Goal: Information Seeking & Learning: Learn about a topic

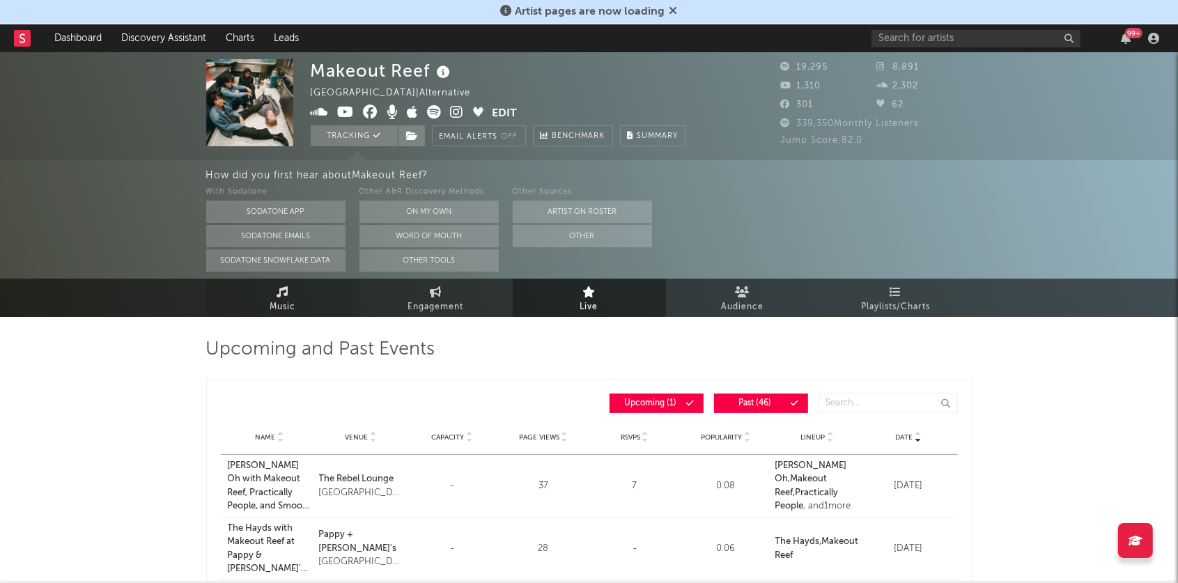
click at [294, 291] on link "Music" at bounding box center [282, 298] width 153 height 38
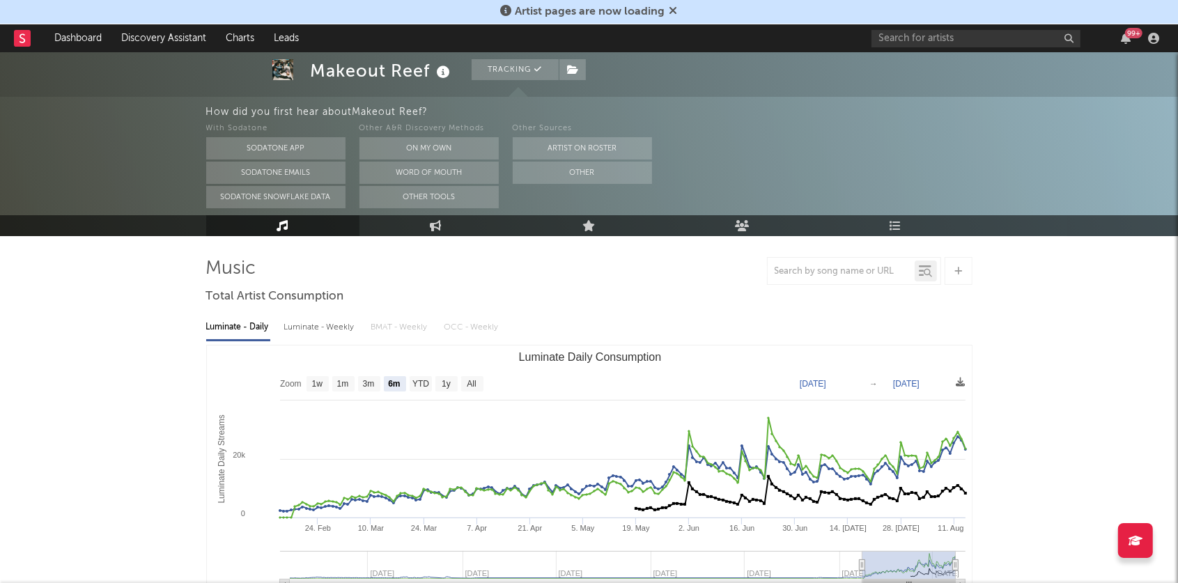
scroll to position [81, 0]
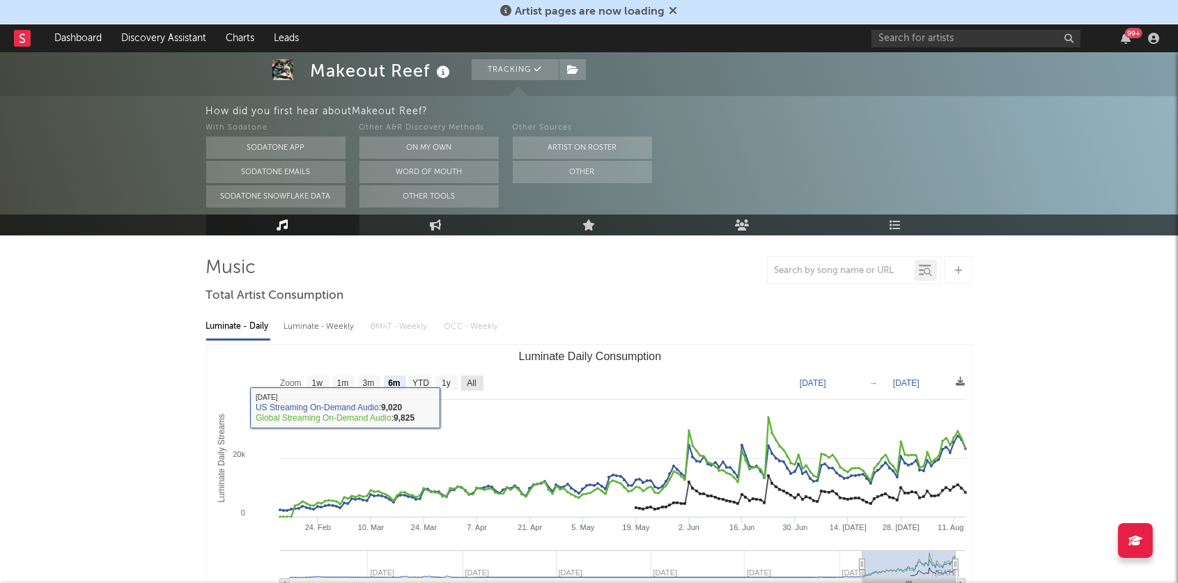
click at [470, 380] on text "All" at bounding box center [471, 384] width 9 height 10
select select "All"
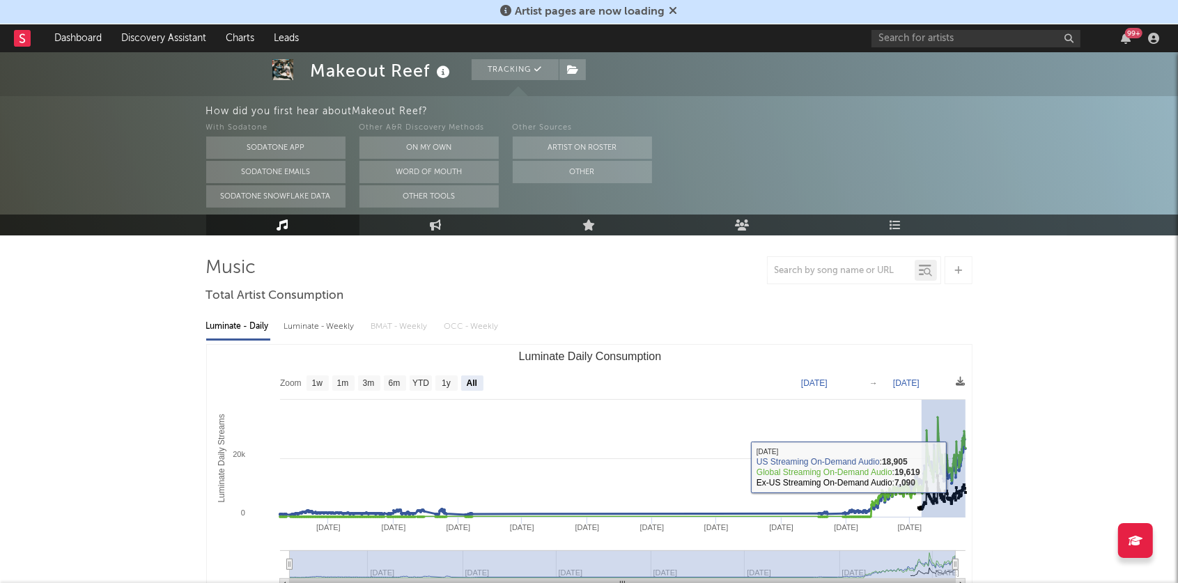
drag, startPoint x: 921, startPoint y: 466, endPoint x: 987, endPoint y: 467, distance: 66.9
type input "2025-05-23"
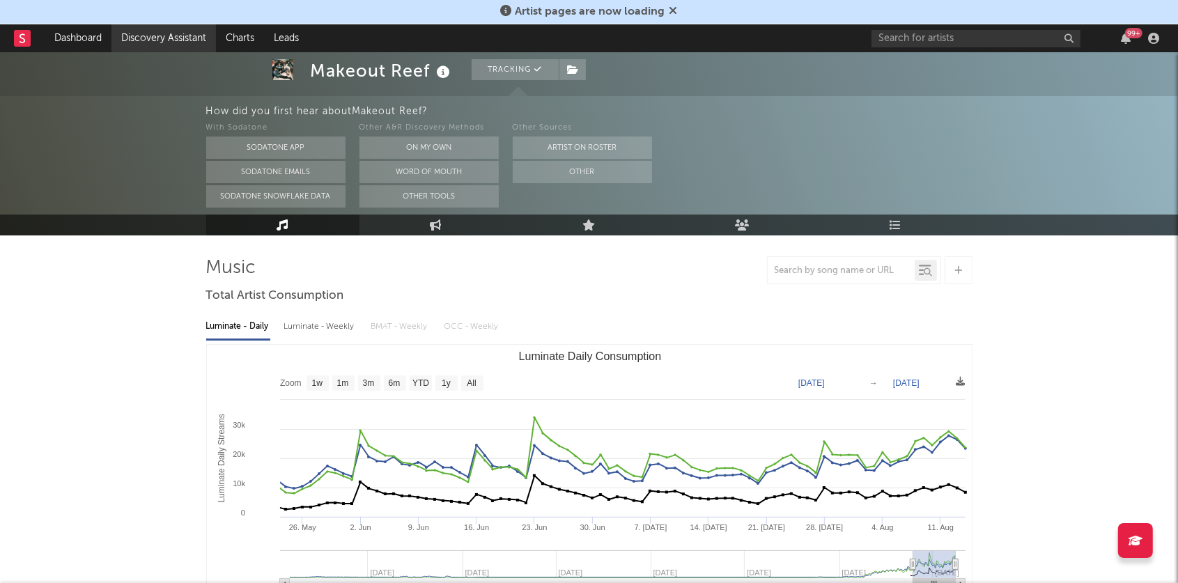
scroll to position [0, 0]
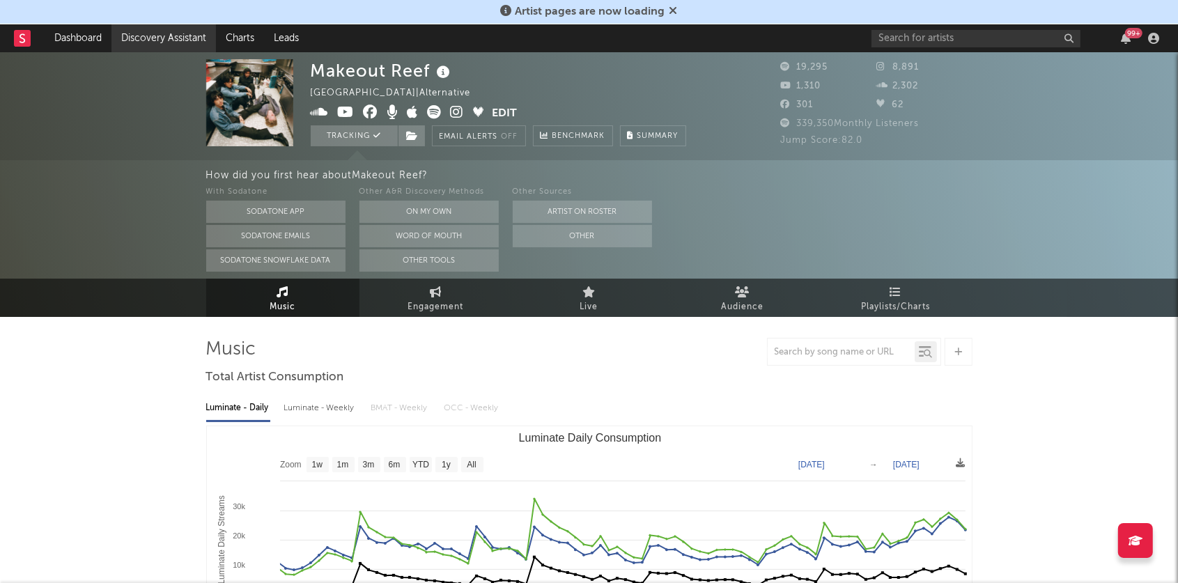
click at [141, 32] on link "Discovery Assistant" at bounding box center [163, 38] width 104 height 28
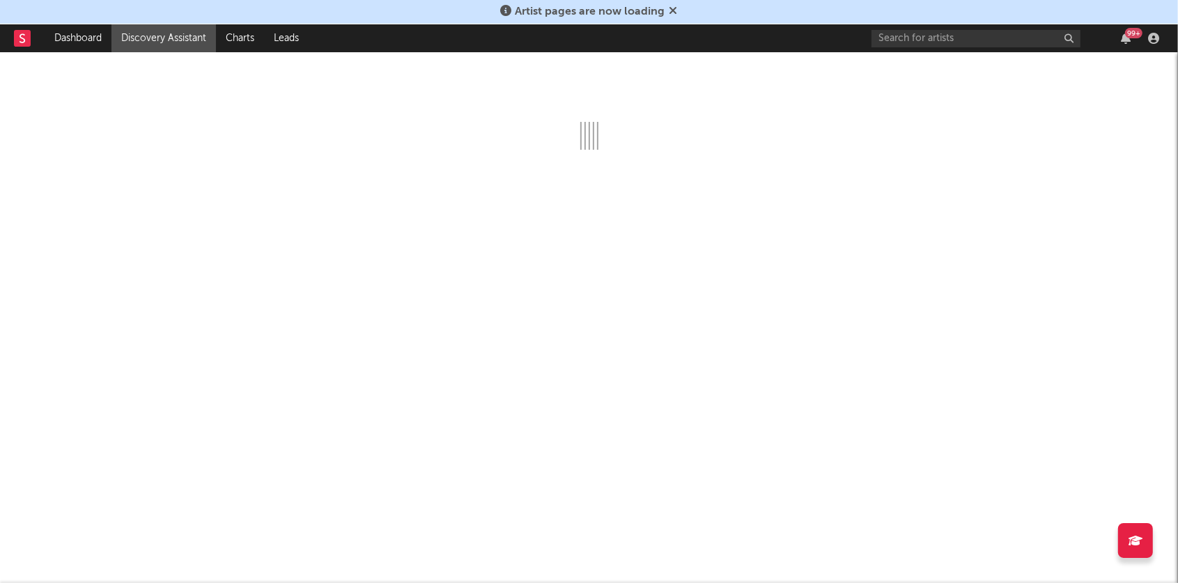
click at [674, 11] on icon at bounding box center [673, 10] width 8 height 11
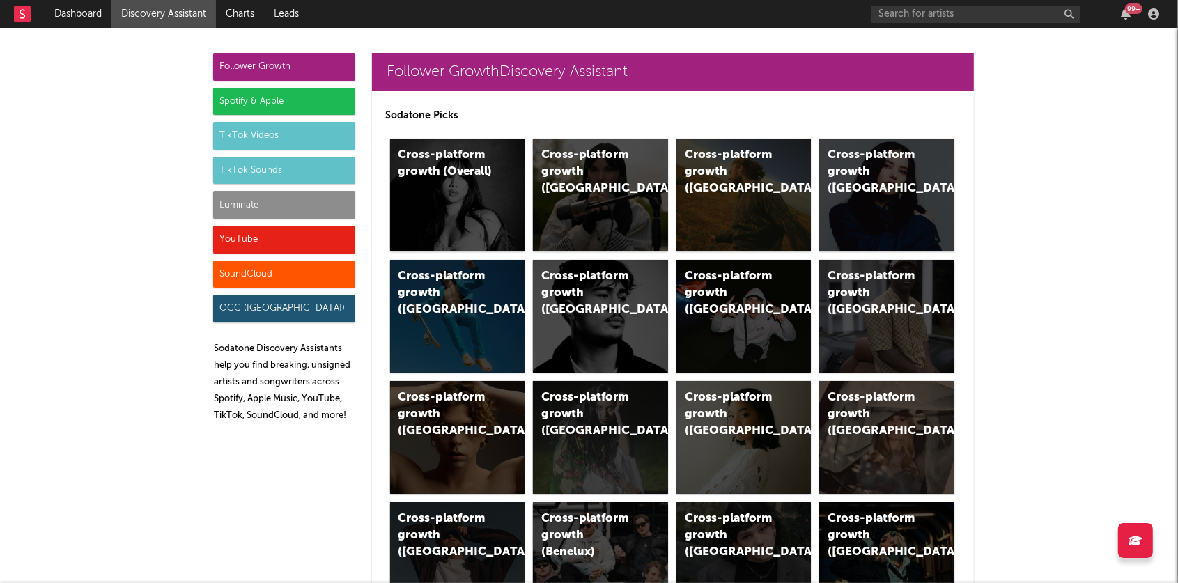
click at [271, 201] on div "Luminate" at bounding box center [284, 205] width 142 height 28
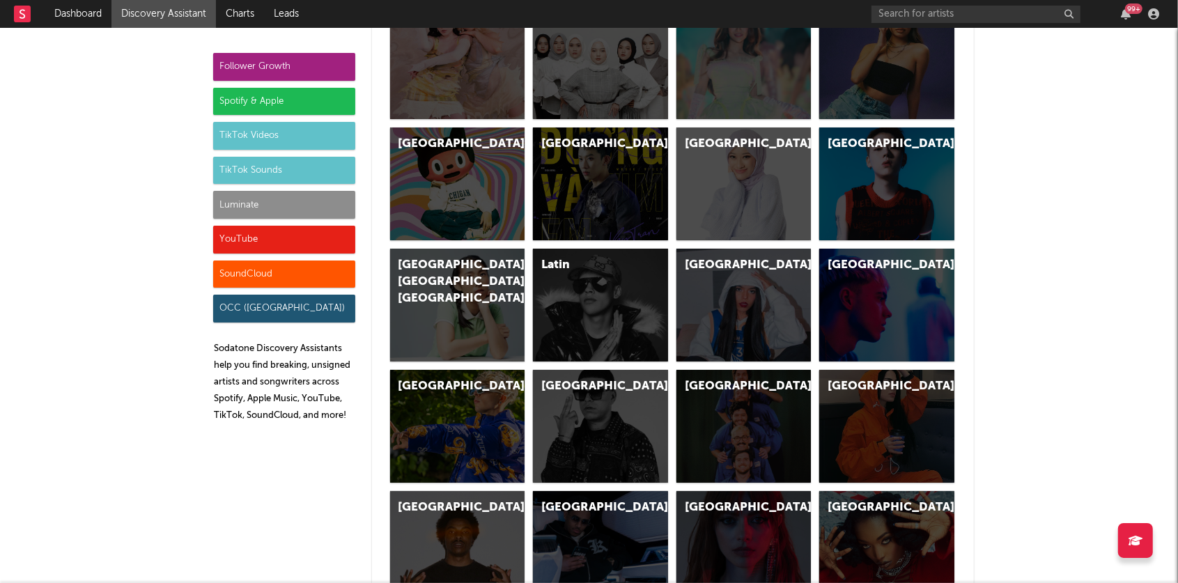
scroll to position [6098, 0]
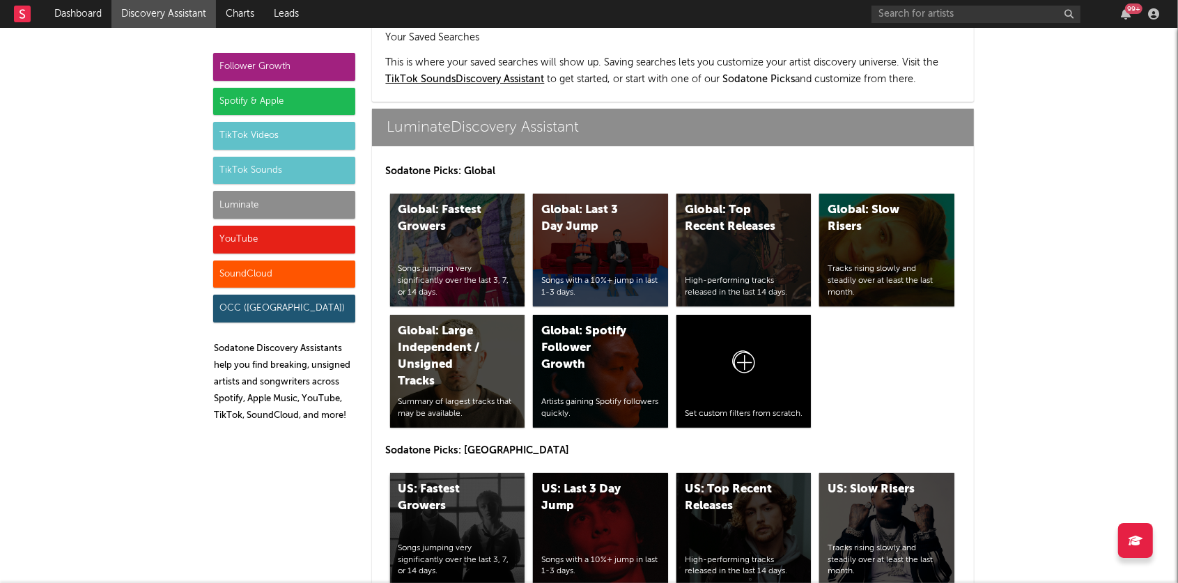
click at [481, 473] on div "US: Fastest Growers Songs jumping very significantly over the last 3, 7, or 14 …" at bounding box center [457, 529] width 135 height 113
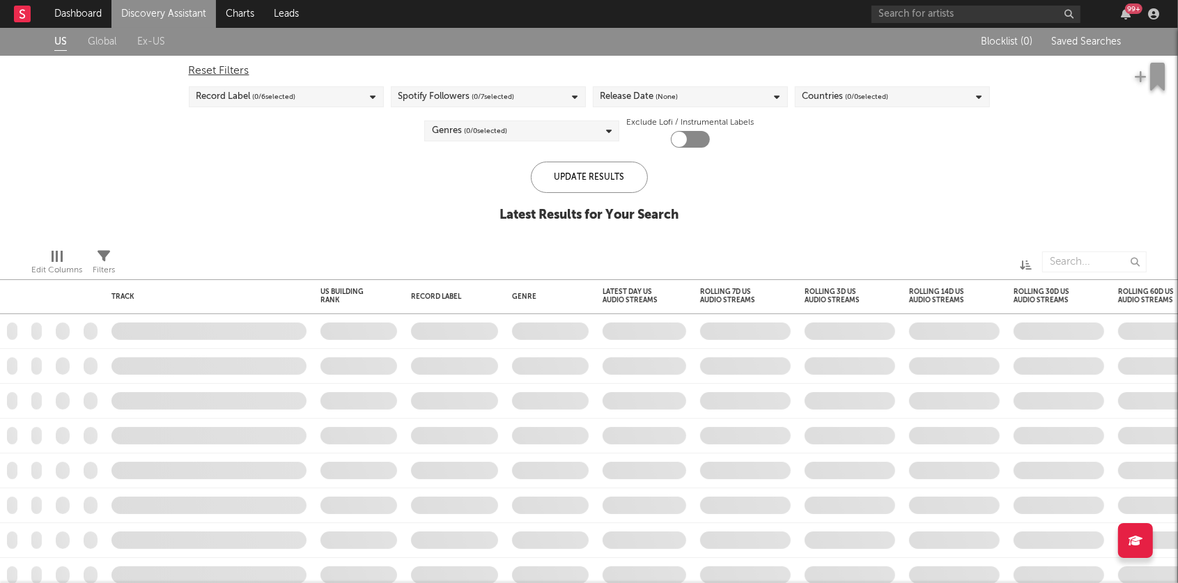
checkbox input "true"
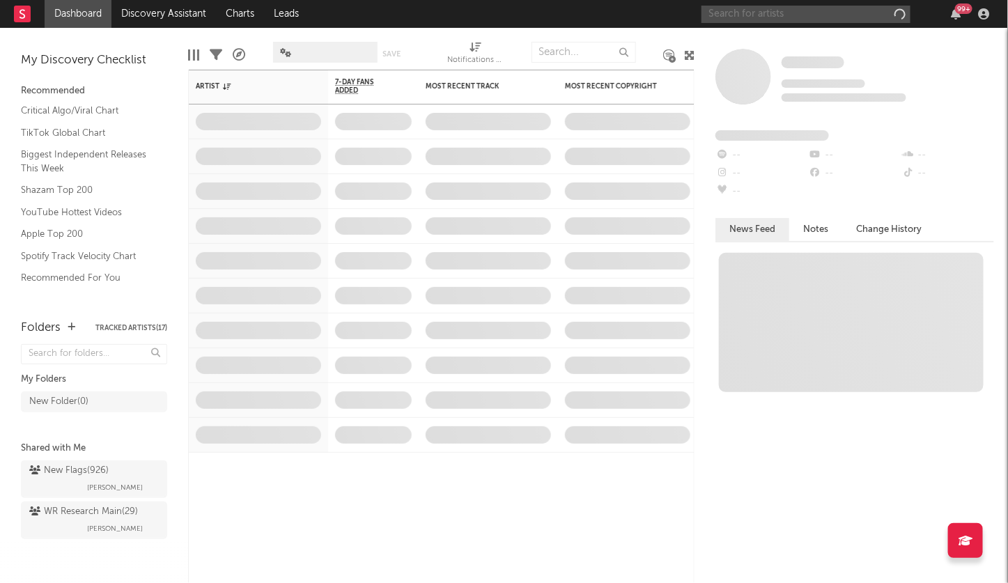
click at [807, 11] on input "text" at bounding box center [805, 14] width 209 height 17
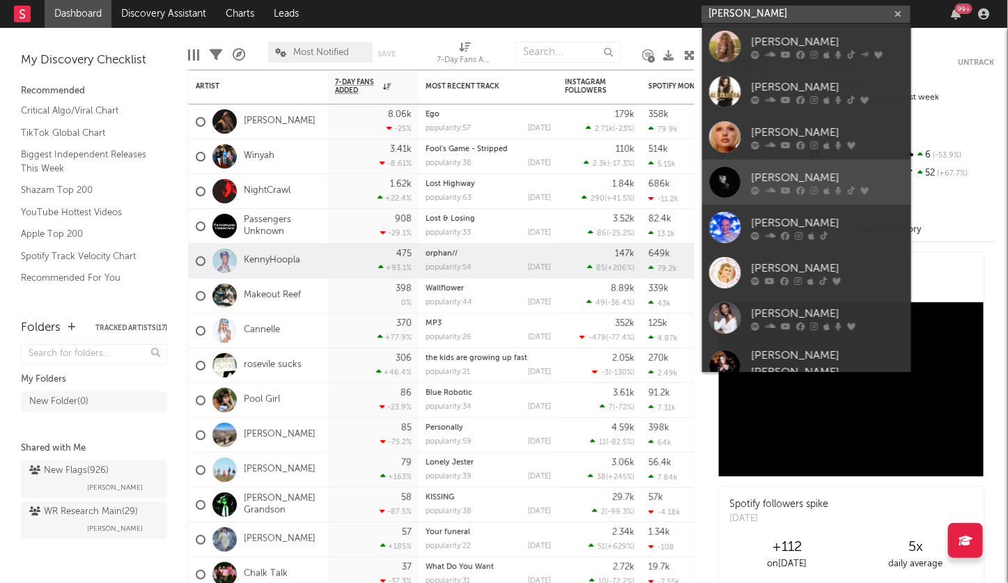
scroll to position [104, 0]
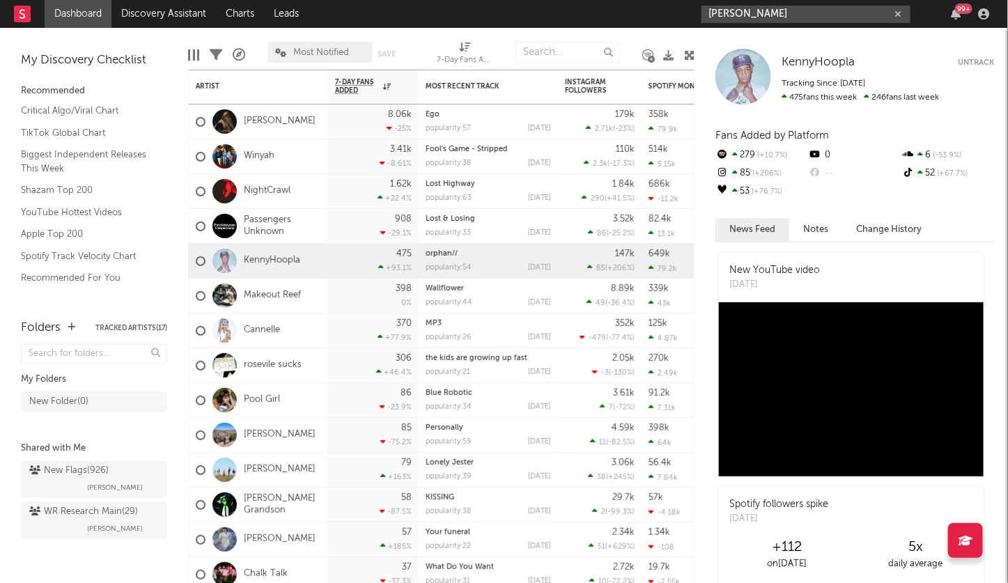
click at [733, 11] on input "[PERSON_NAME]" at bounding box center [805, 14] width 209 height 17
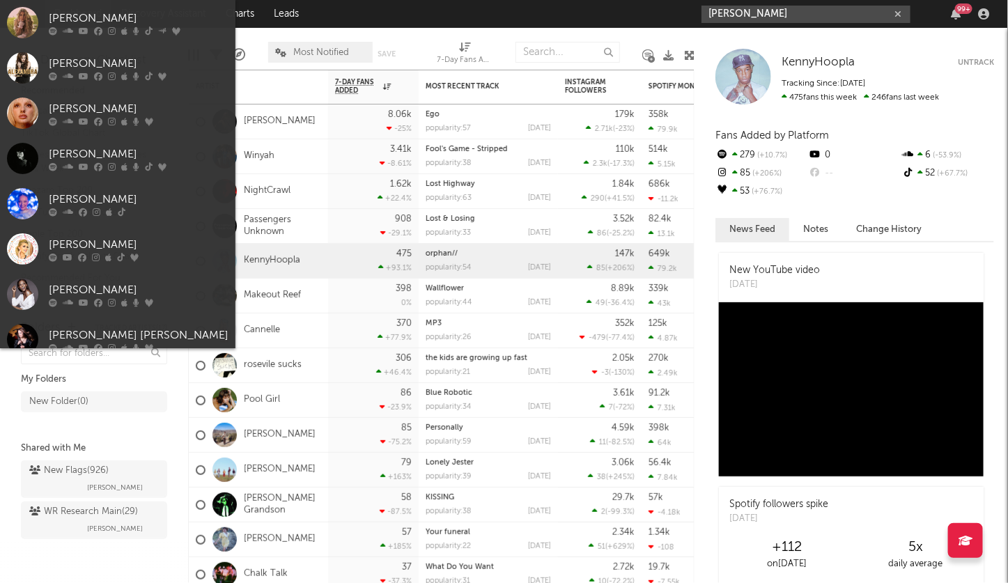
click at [733, 11] on input "[PERSON_NAME]" at bounding box center [805, 14] width 209 height 17
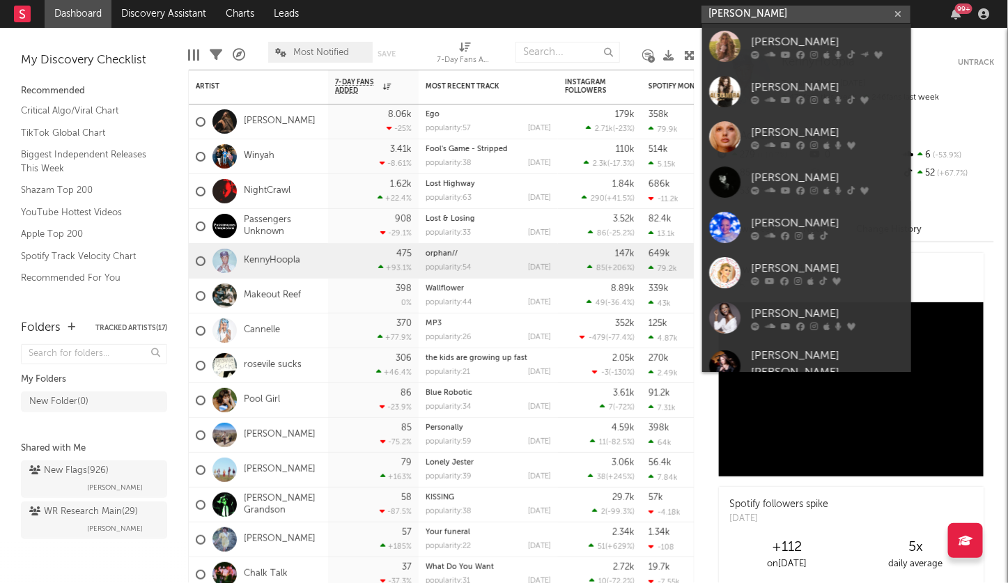
paste input "[URL][DOMAIN_NAME]"
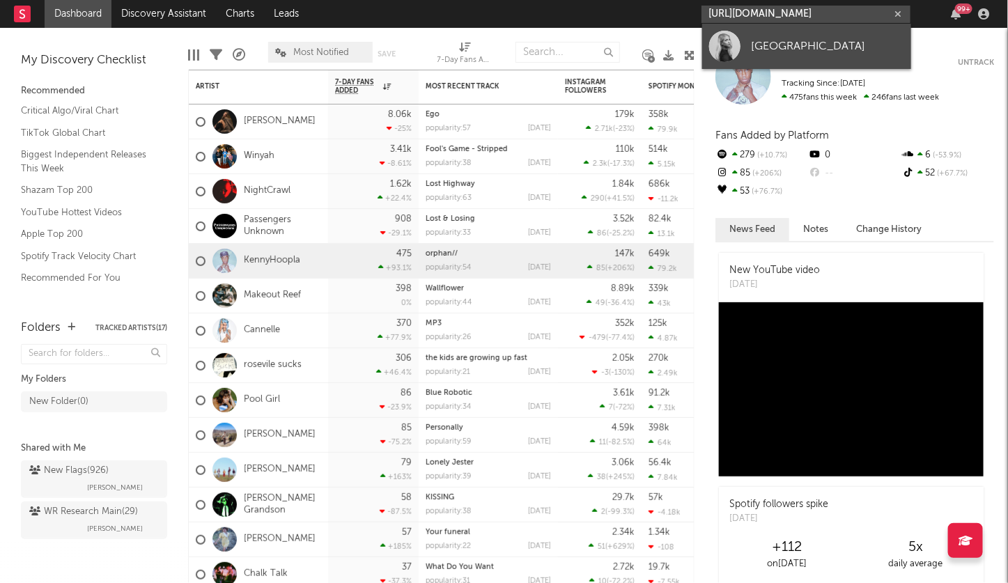
type input "[URL][DOMAIN_NAME]"
click at [752, 42] on div "[GEOGRAPHIC_DATA]" at bounding box center [827, 46] width 153 height 17
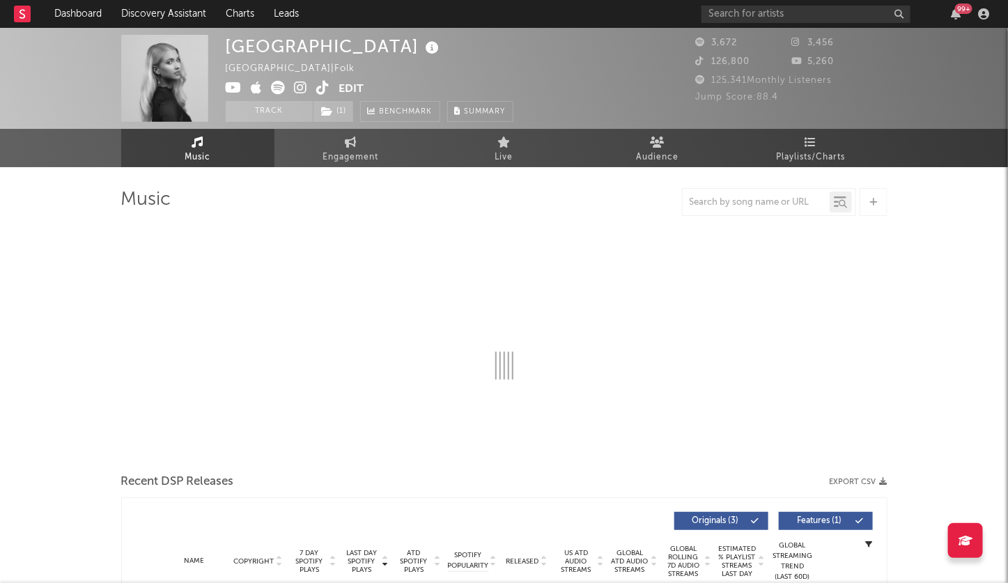
select select "1w"
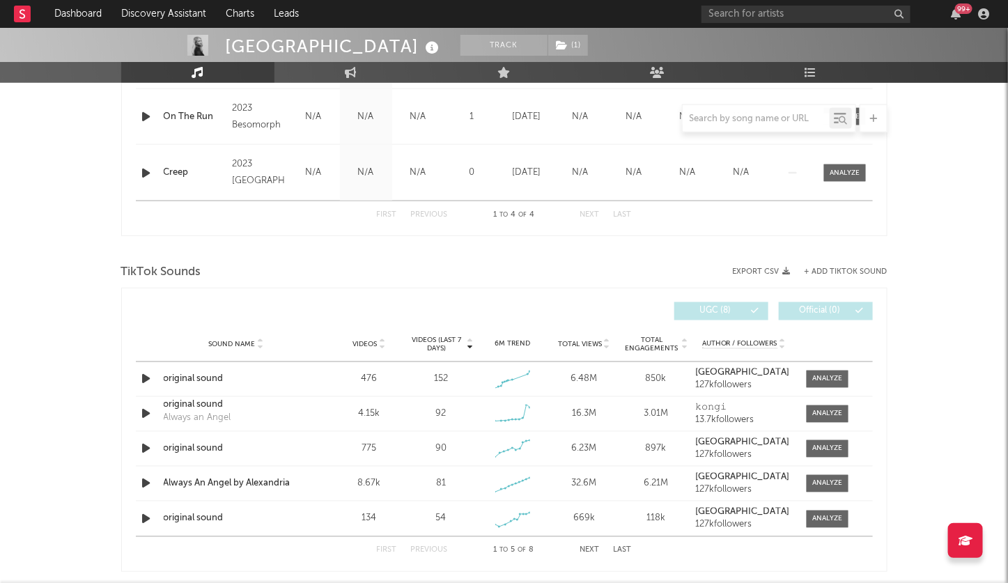
scroll to position [724, 0]
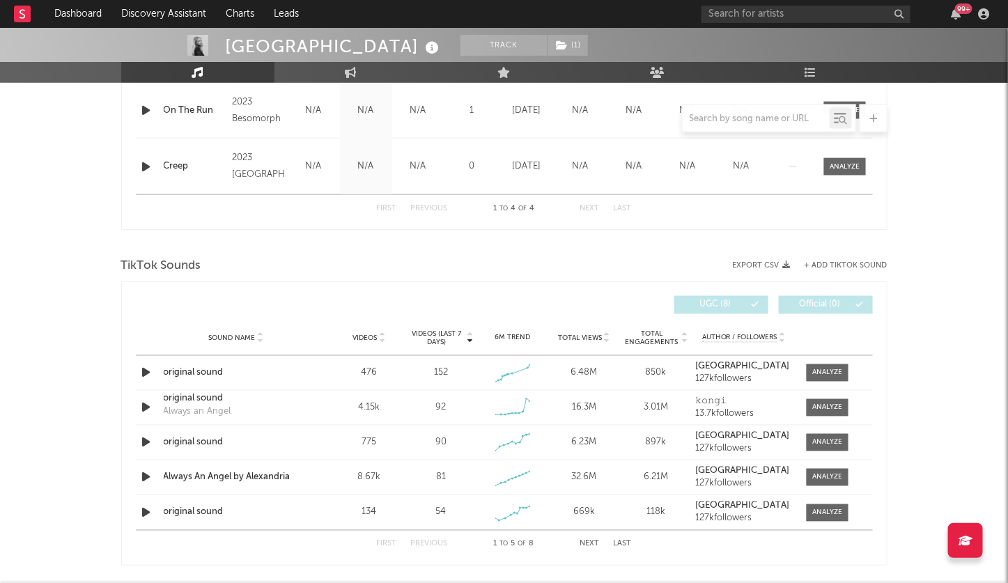
click at [469, 338] on icon at bounding box center [469, 341] width 7 height 6
click at [604, 338] on icon at bounding box center [606, 341] width 7 height 6
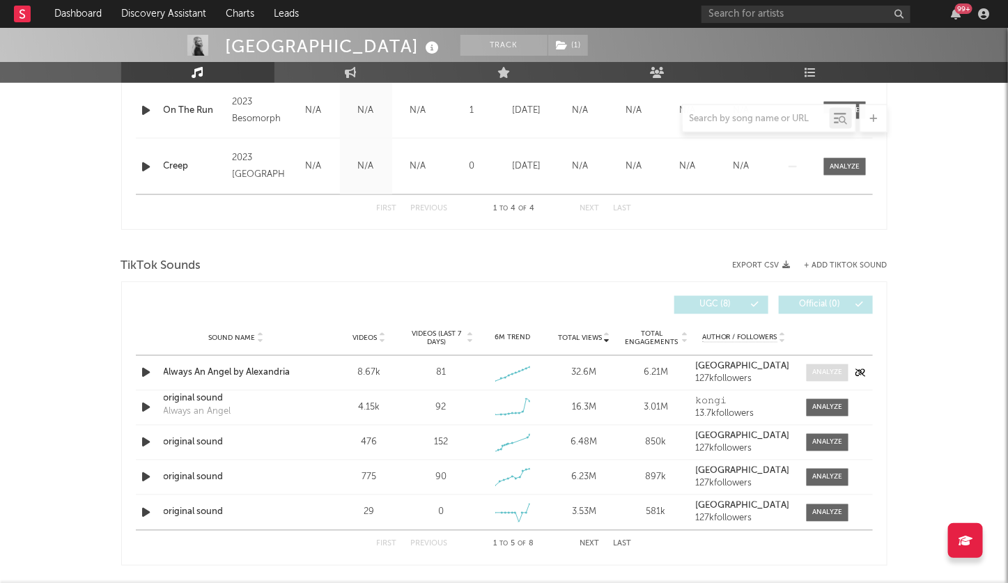
click at [841, 375] on div at bounding box center [827, 373] width 30 height 10
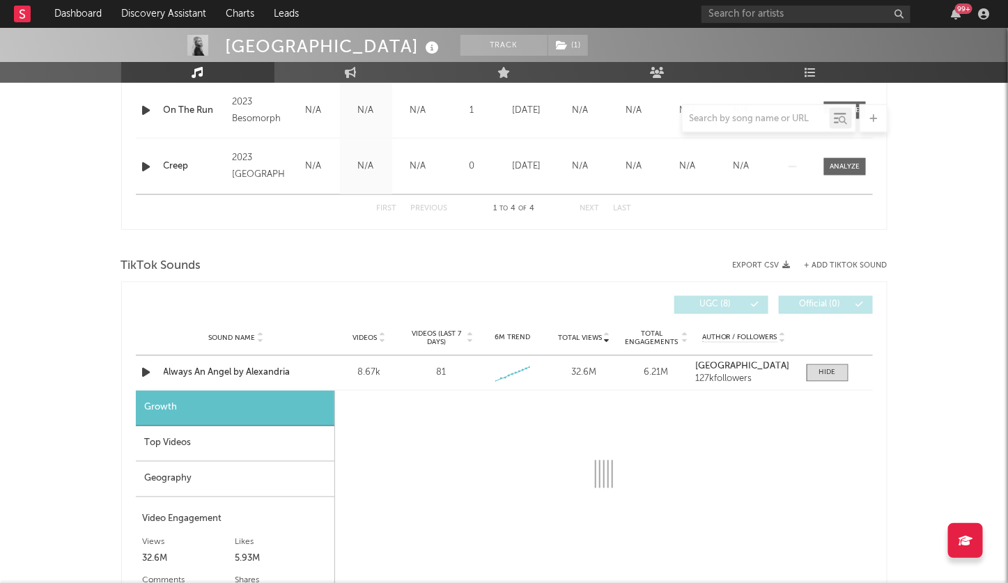
select select "6m"
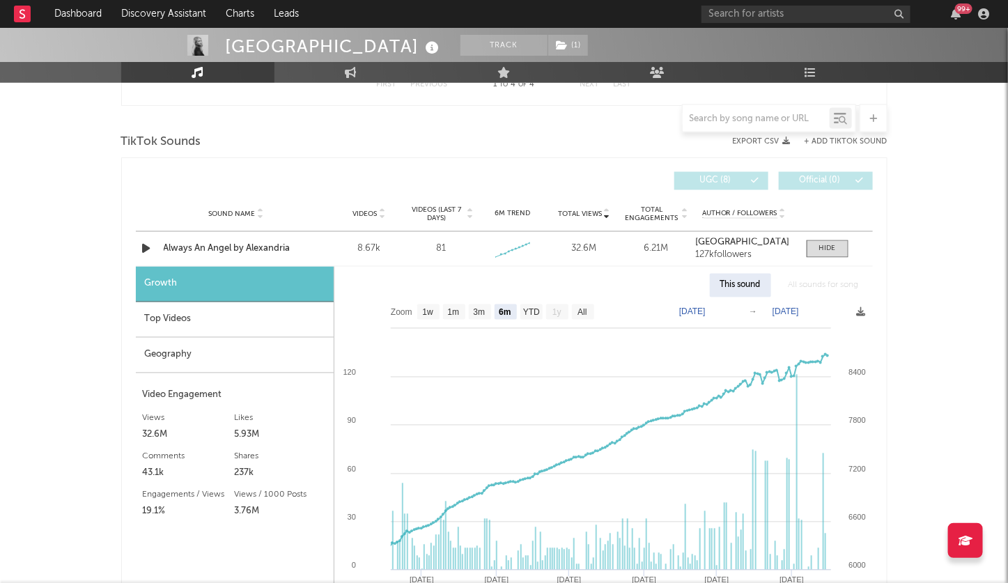
scroll to position [860, 0]
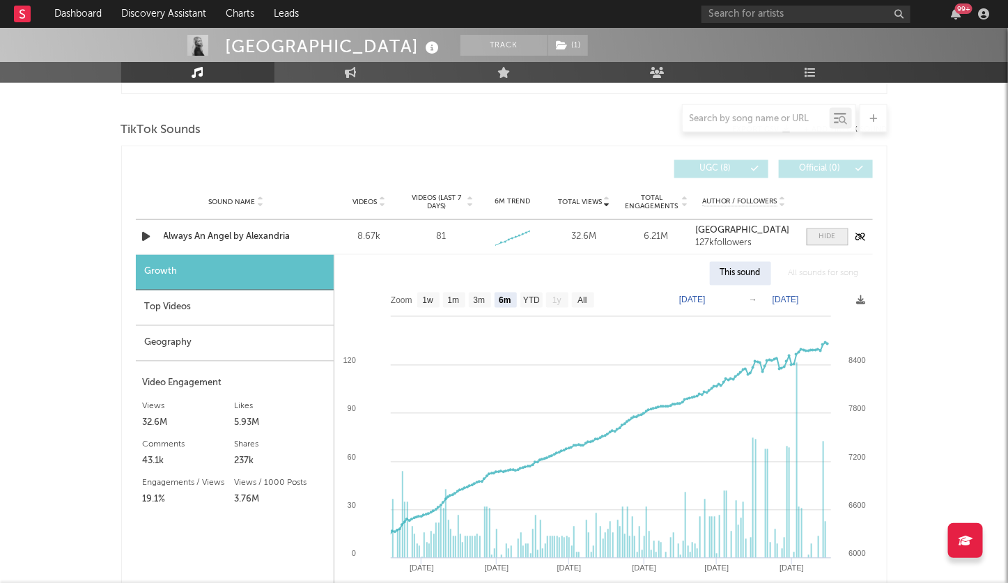
click at [828, 232] on div at bounding box center [827, 237] width 17 height 10
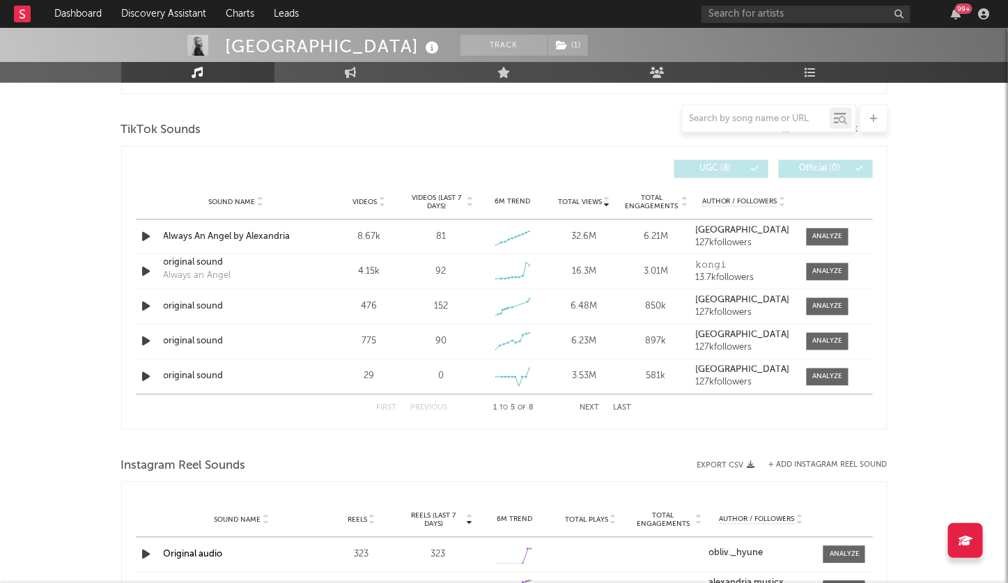
click at [469, 203] on icon at bounding box center [469, 206] width 7 height 6
click at [820, 237] on div at bounding box center [827, 237] width 30 height 10
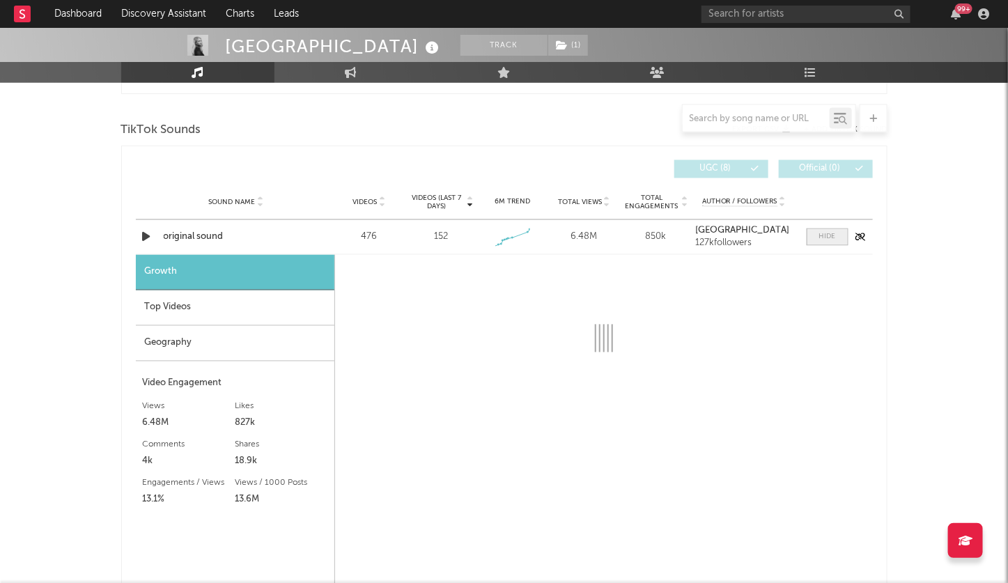
select select "1w"
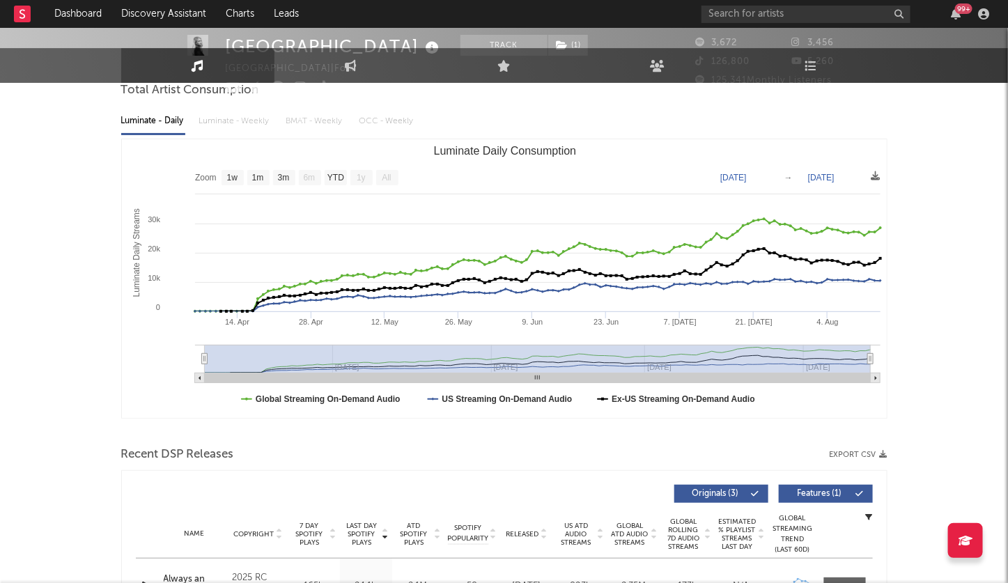
scroll to position [0, 0]
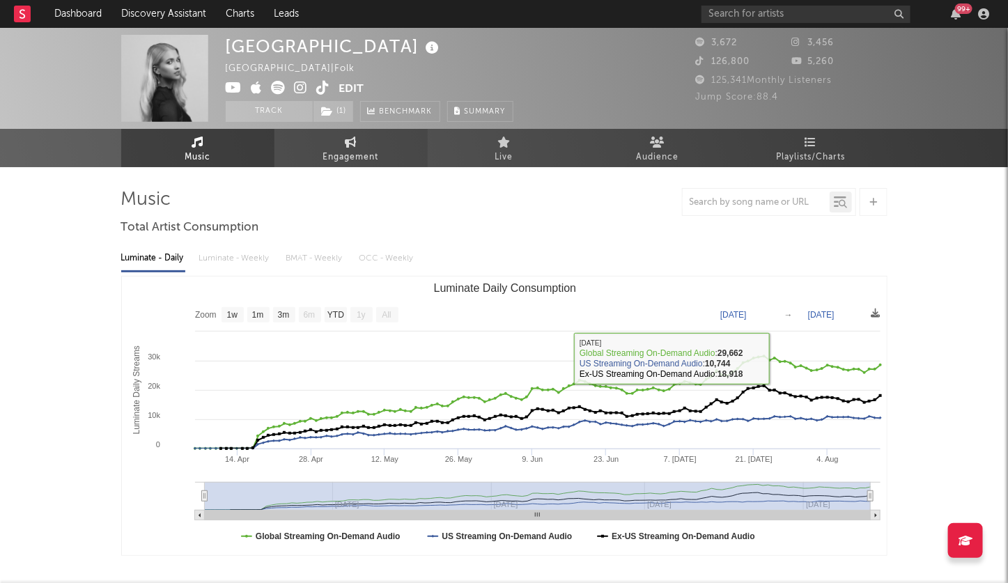
click at [353, 144] on icon at bounding box center [351, 141] width 12 height 11
select select "1w"
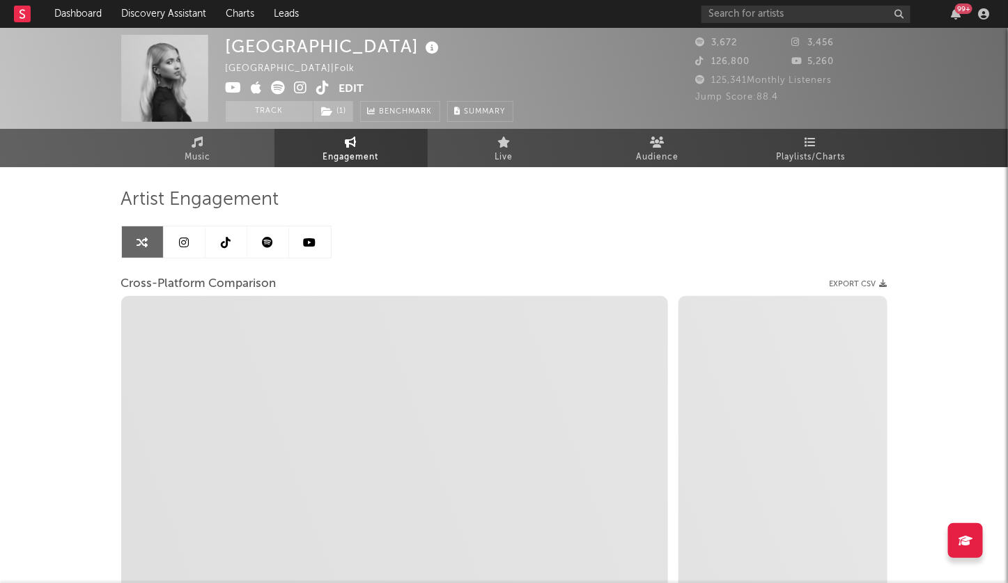
select select "1m"
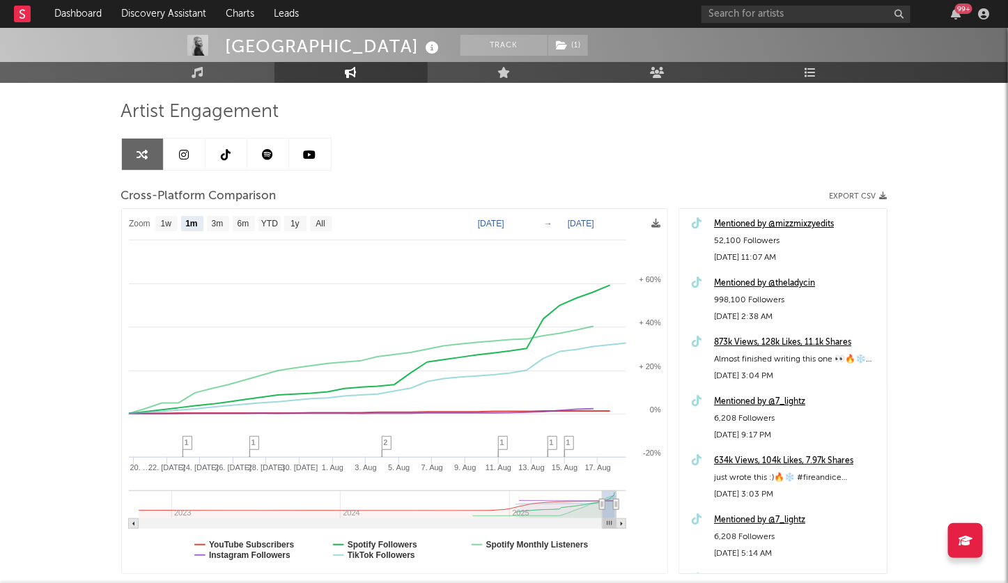
scroll to position [70, 0]
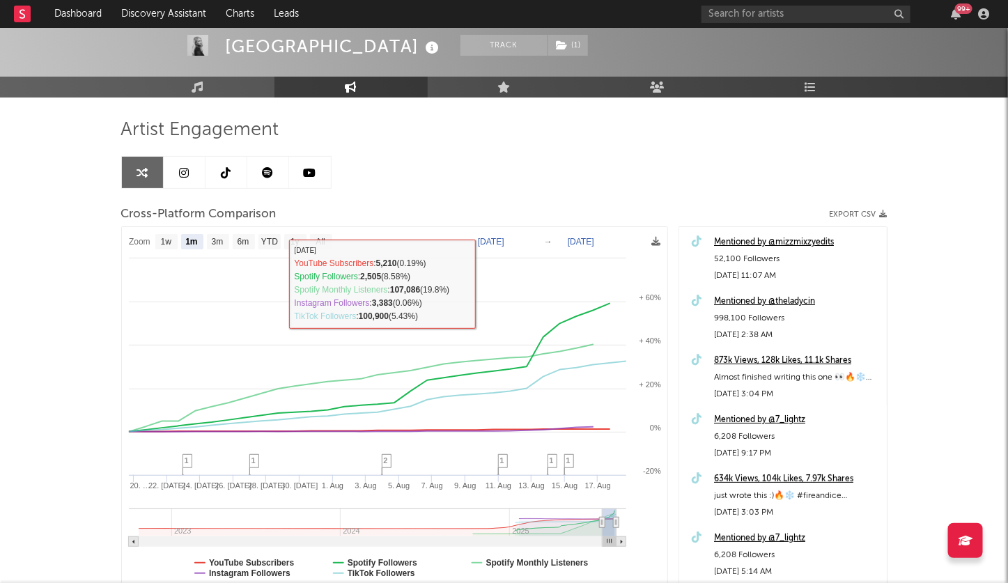
click at [231, 164] on link at bounding box center [226, 172] width 42 height 31
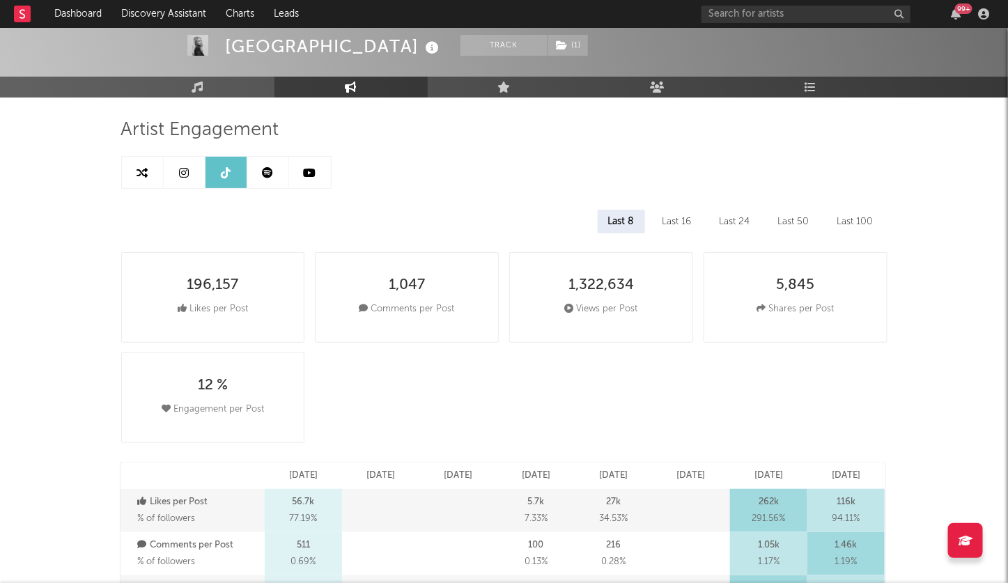
select select "6m"
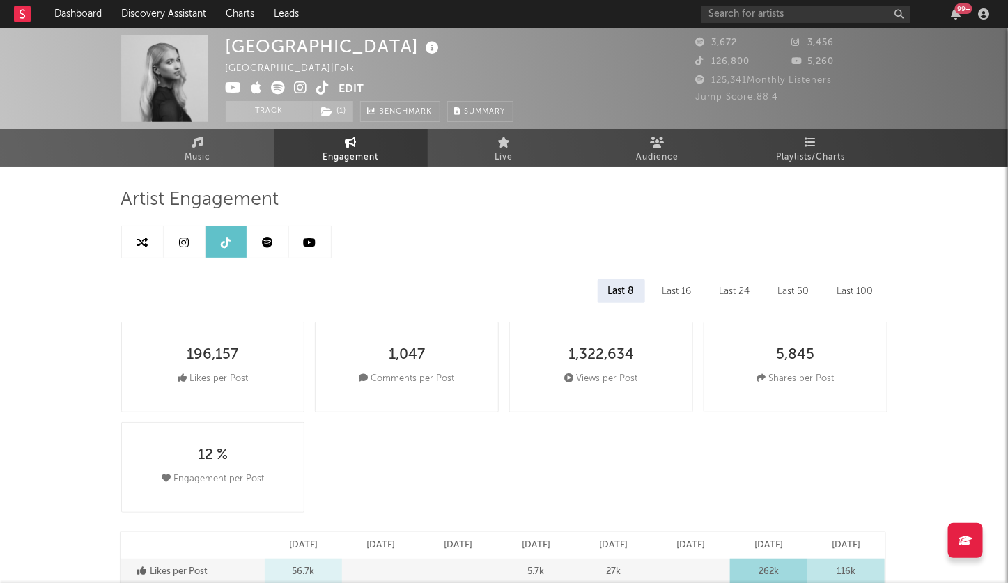
click at [178, 230] on link at bounding box center [185, 241] width 42 height 31
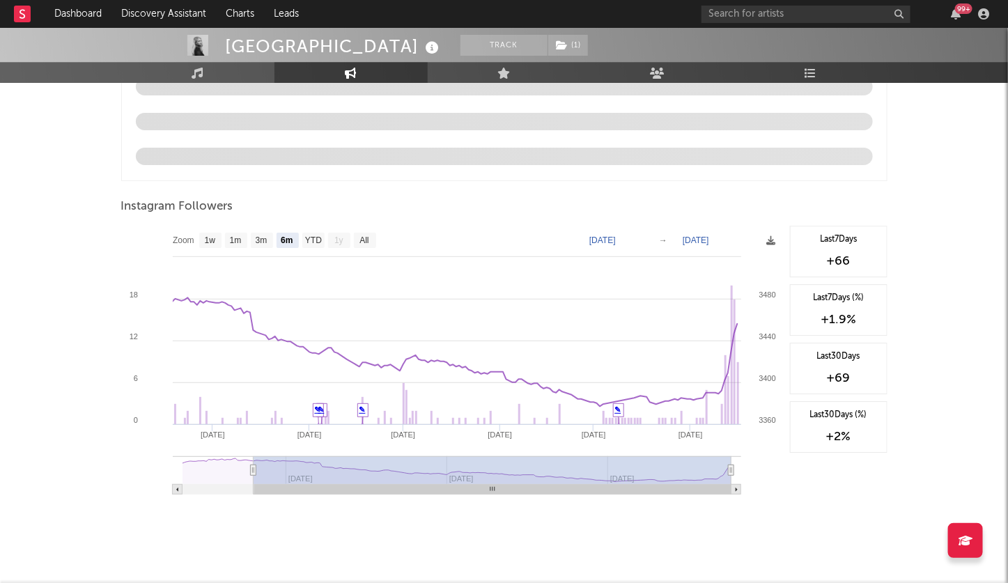
scroll to position [1468, 0]
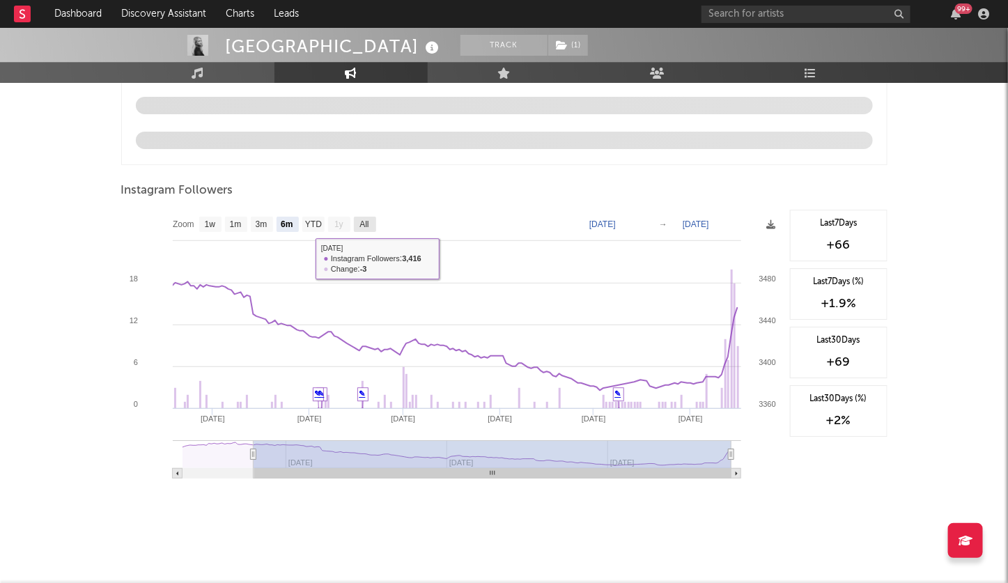
click at [364, 220] on text "All" at bounding box center [363, 225] width 9 height 10
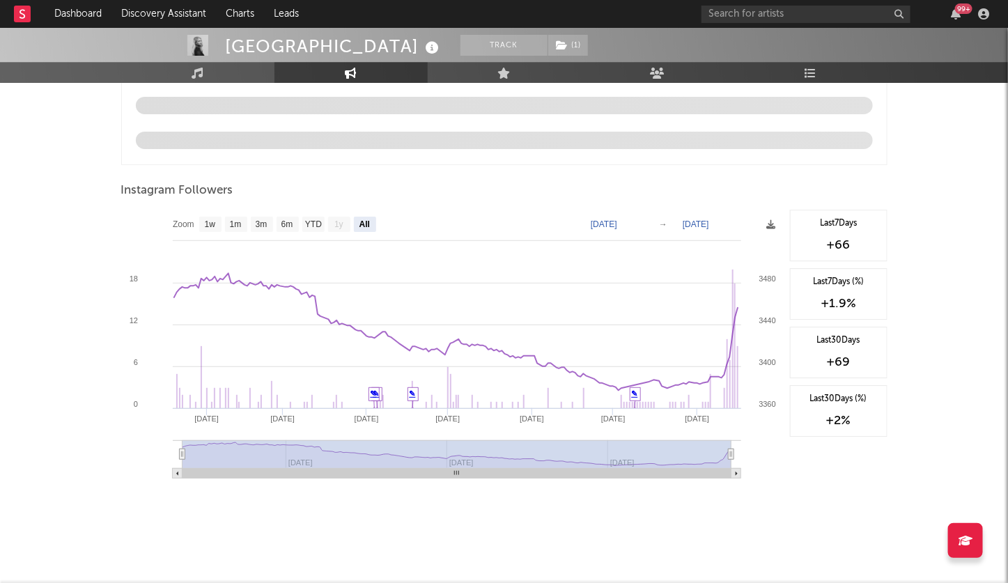
select select "All"
type input "[DATE]"
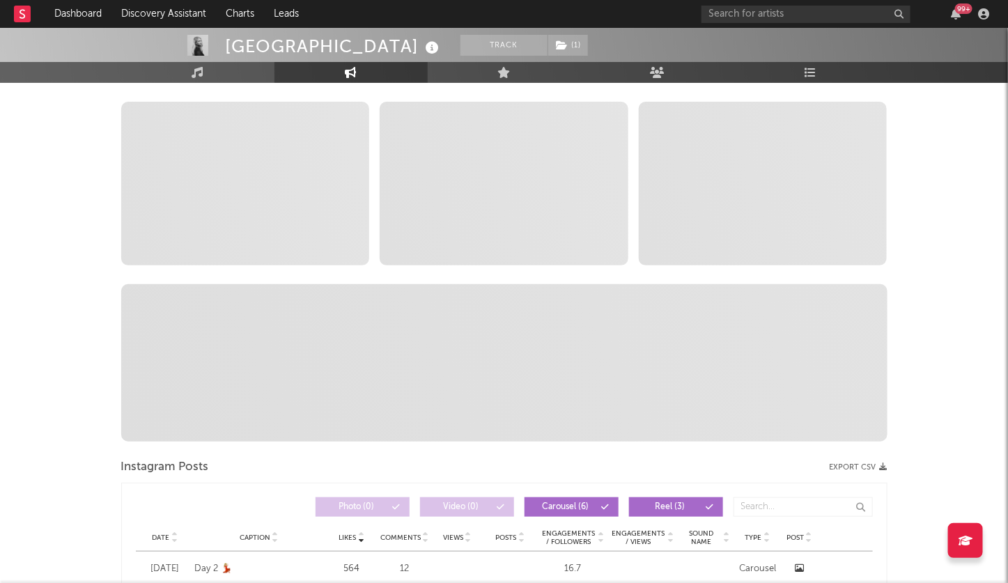
scroll to position [0, 0]
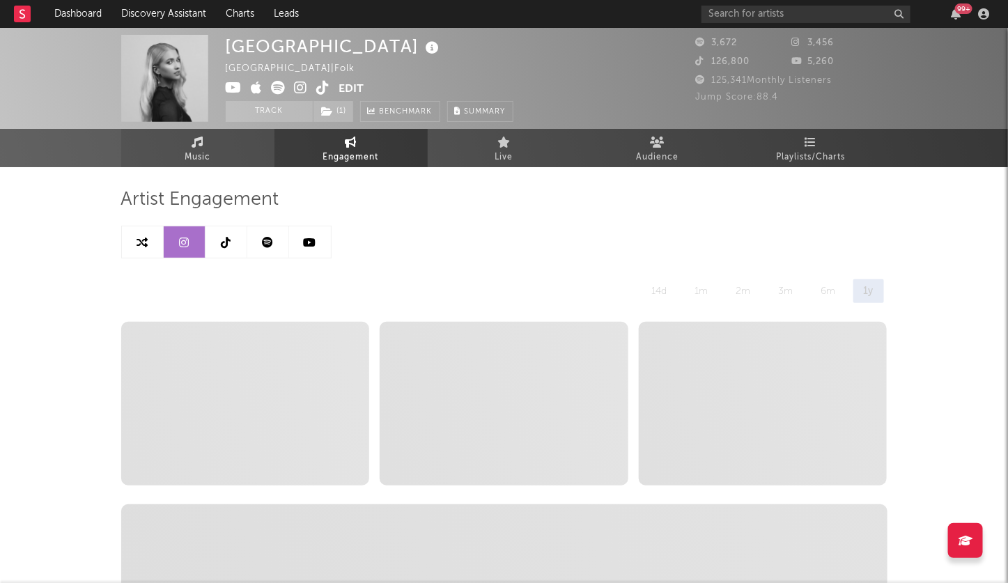
click at [220, 146] on link "Music" at bounding box center [197, 148] width 153 height 38
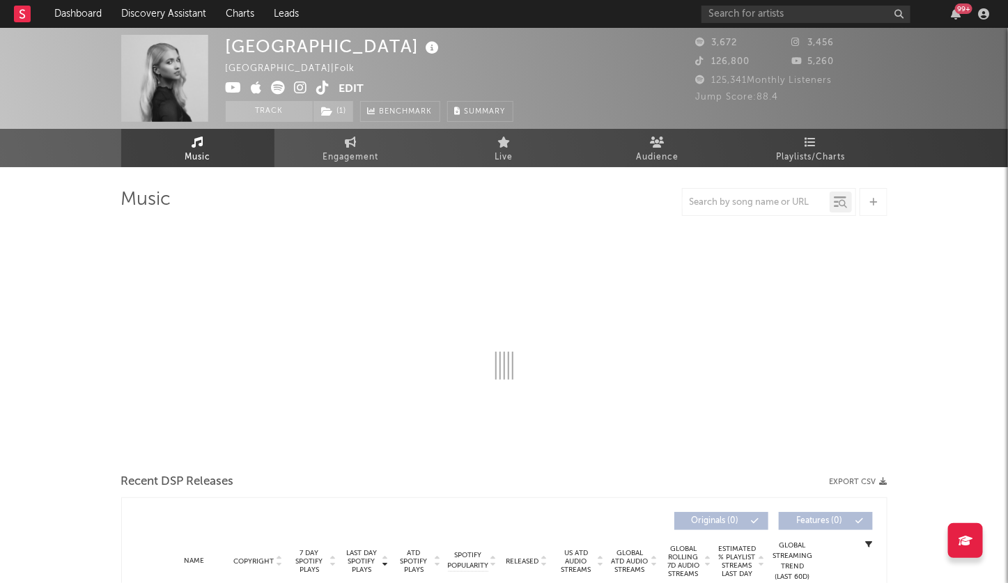
select select "1w"
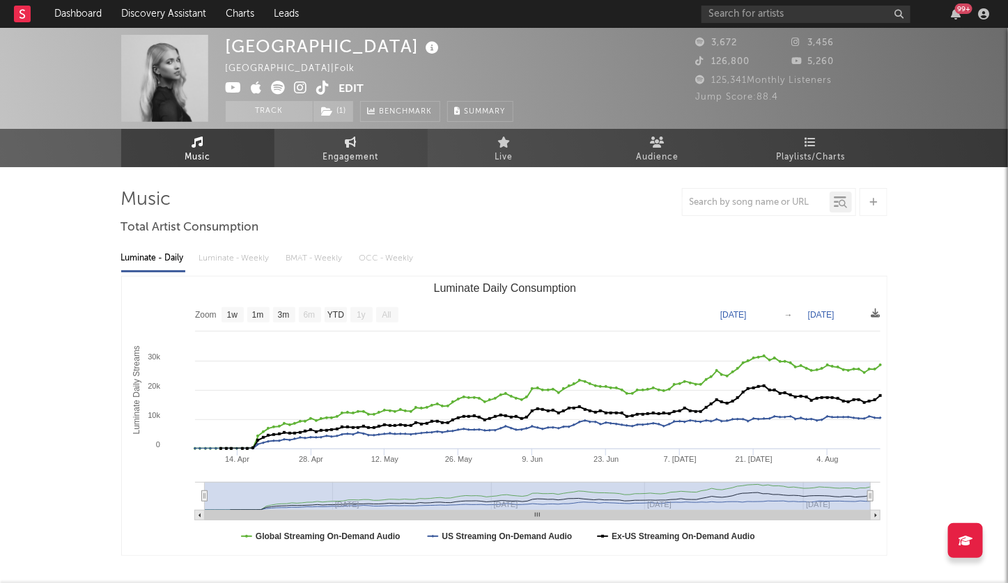
click at [319, 150] on link "Engagement" at bounding box center [350, 148] width 153 height 38
select select "1w"
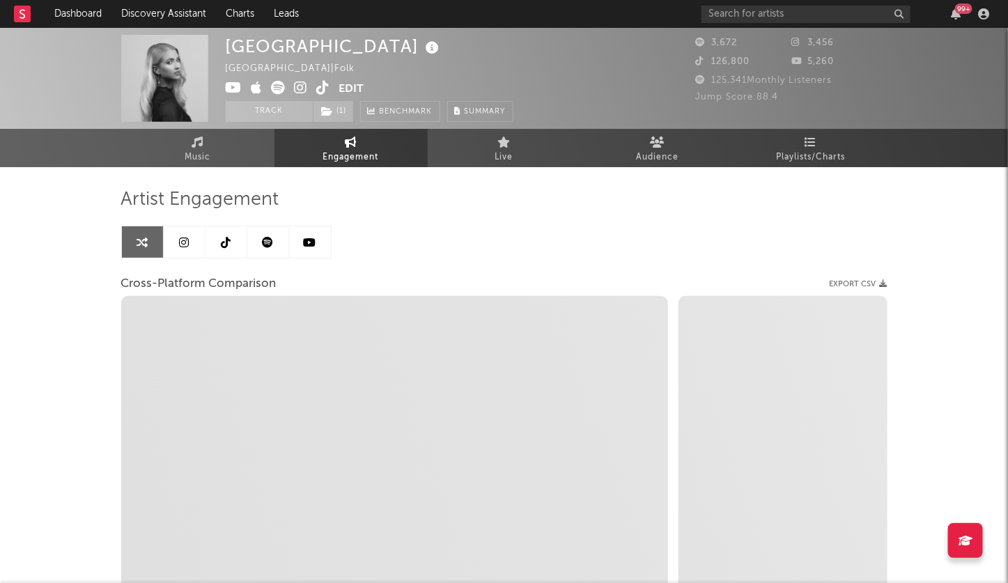
select select "1m"
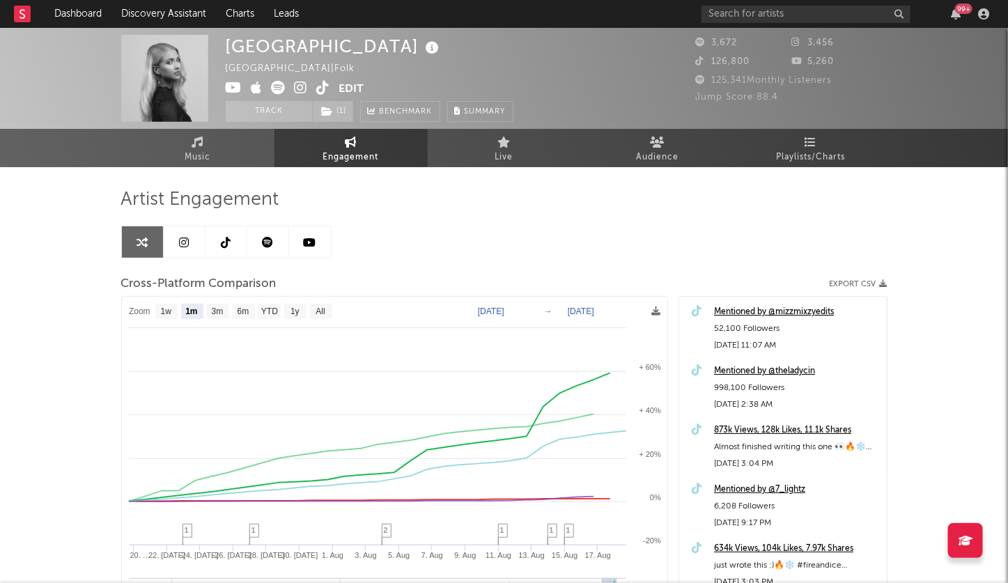
click at [300, 90] on icon at bounding box center [301, 88] width 13 height 14
